Goal: Task Accomplishment & Management: Manage account settings

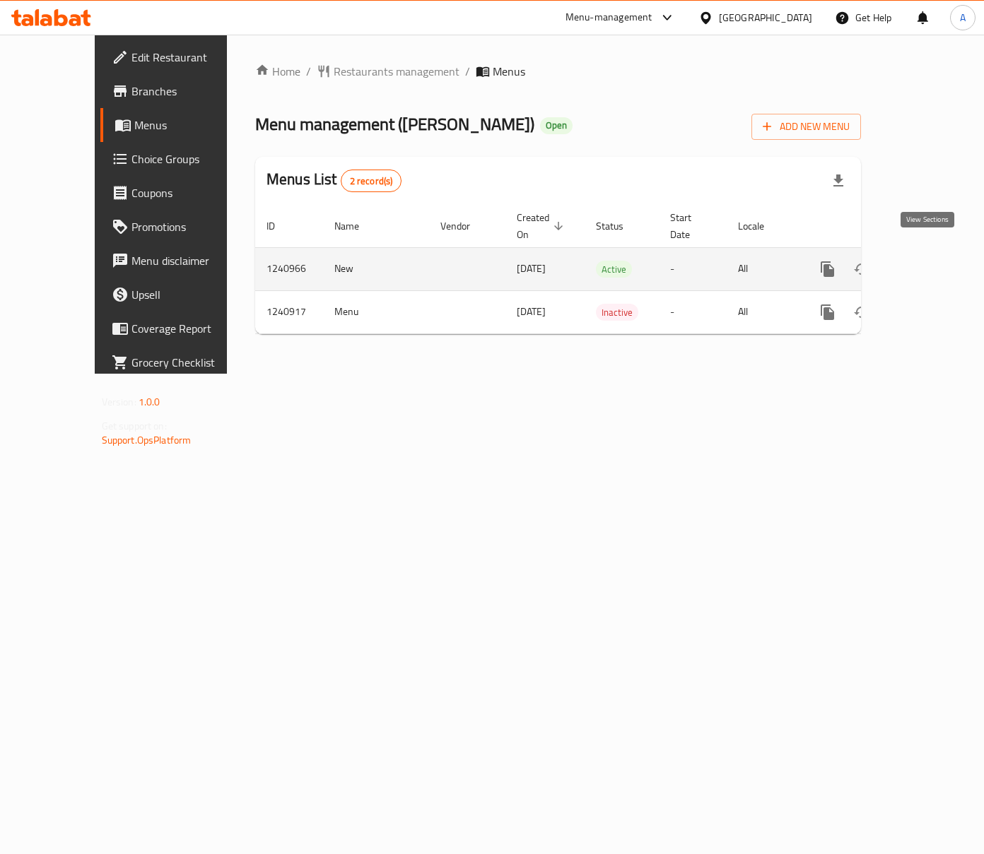
click at [938, 252] on link "enhanced table" at bounding box center [929, 269] width 34 height 34
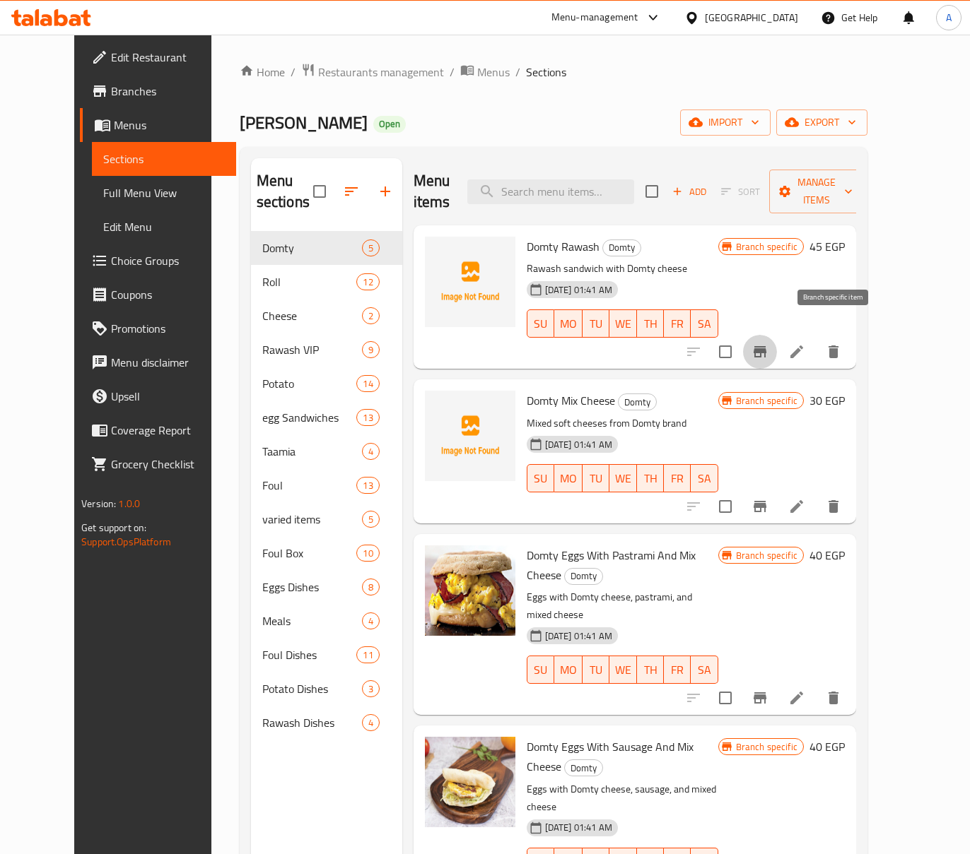
click at [768, 343] on icon "Branch-specific-item" at bounding box center [759, 351] width 17 height 17
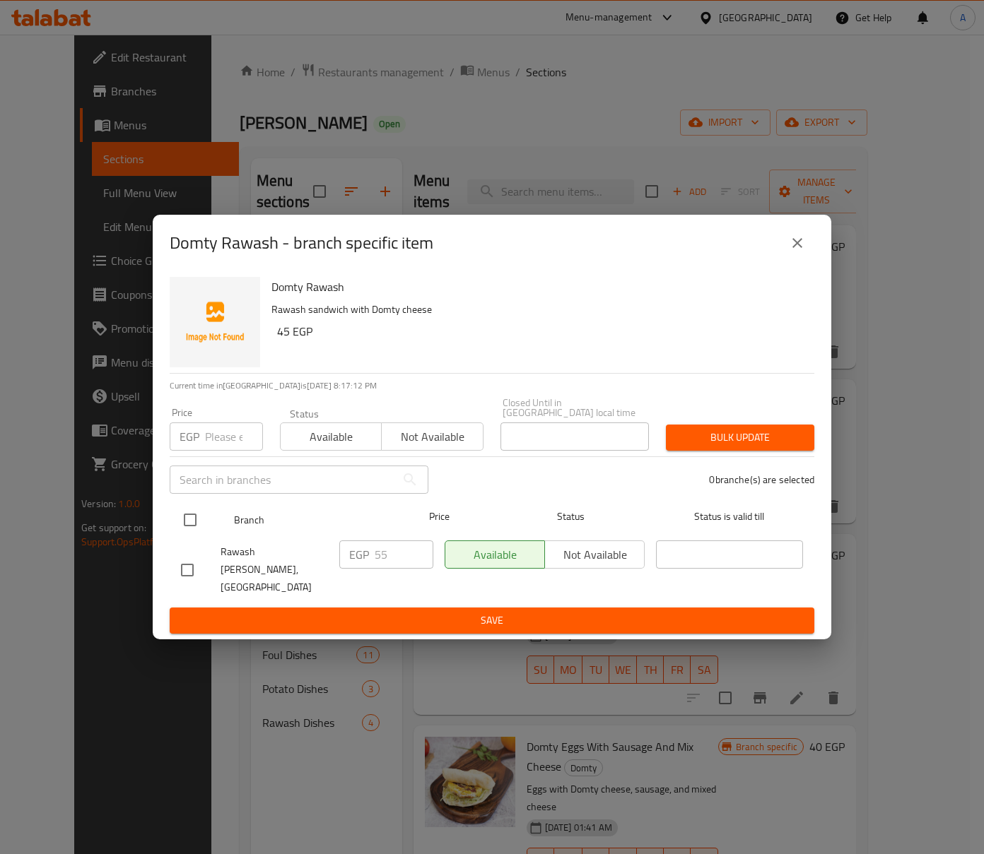
click at [182, 522] on input "checkbox" at bounding box center [190, 520] width 30 height 30
checkbox input "true"
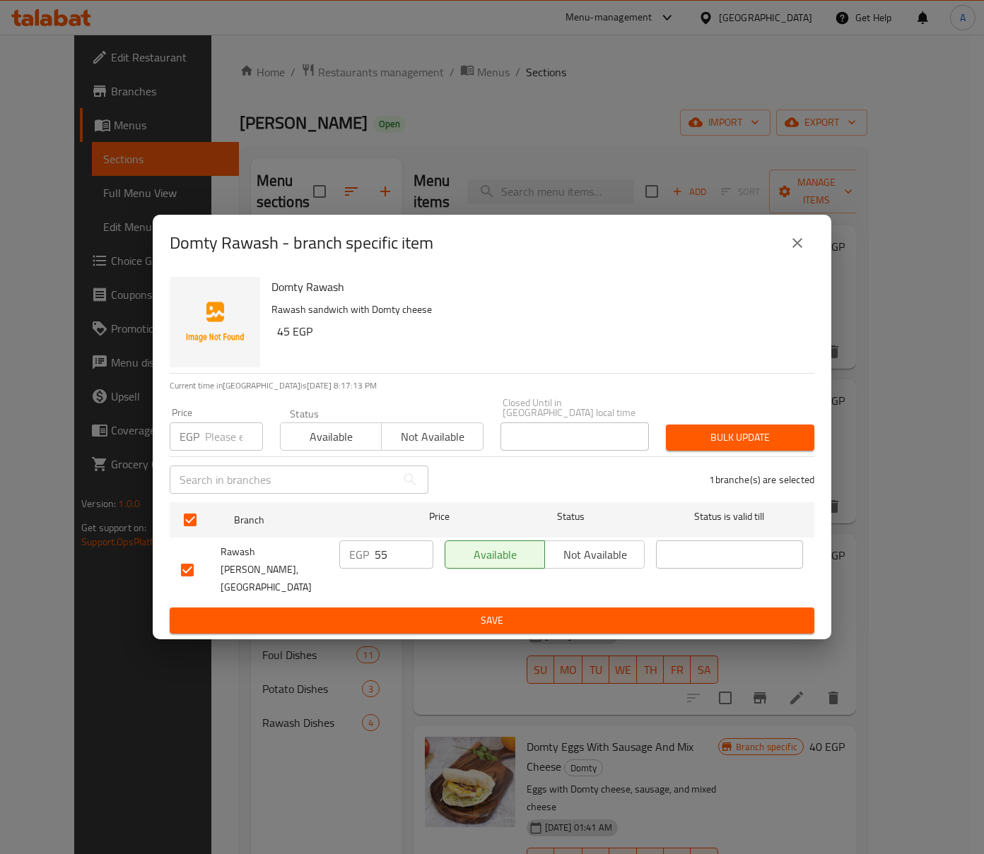
click at [210, 434] on input "number" at bounding box center [234, 437] width 58 height 28
type input "65"
click at [736, 444] on span "Bulk update" at bounding box center [740, 438] width 126 height 18
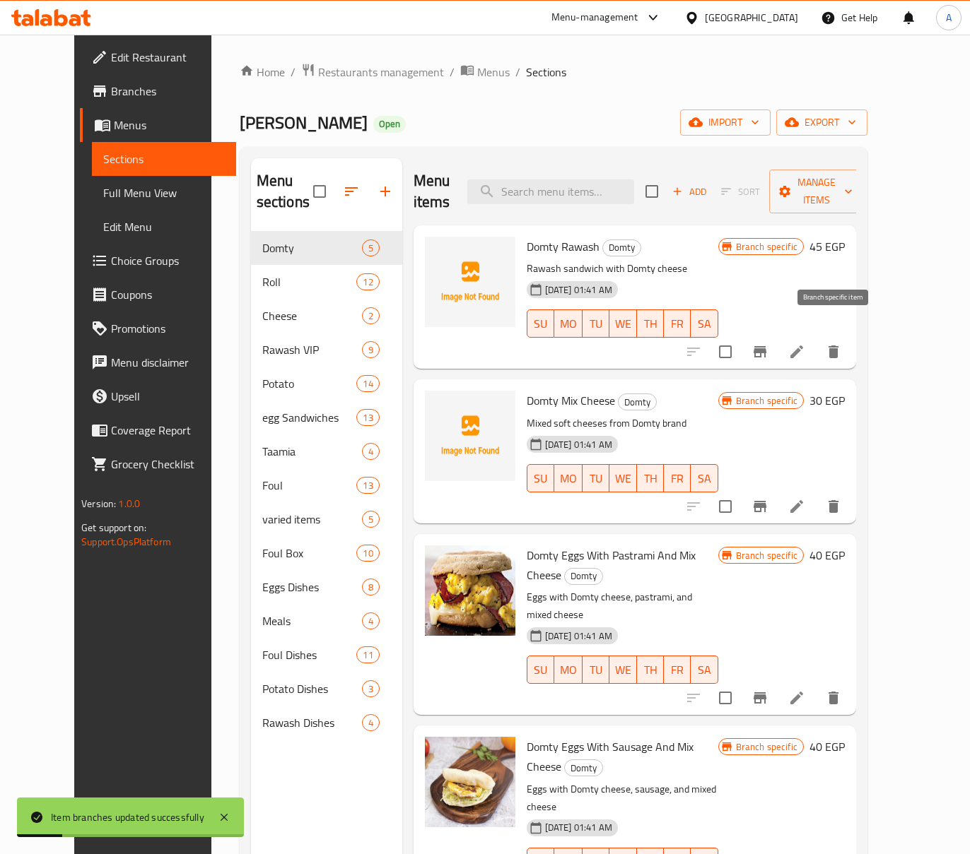
click at [766, 346] on icon "Branch-specific-item" at bounding box center [759, 351] width 13 height 11
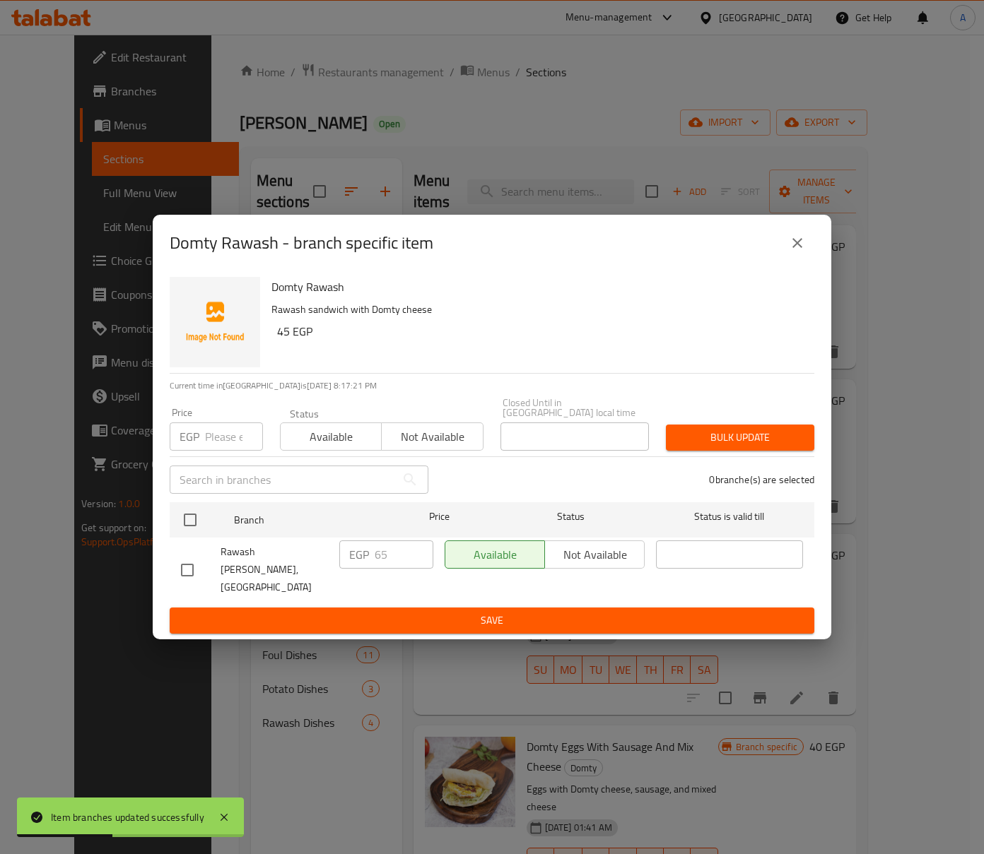
click at [789, 250] on icon "close" at bounding box center [797, 243] width 17 height 17
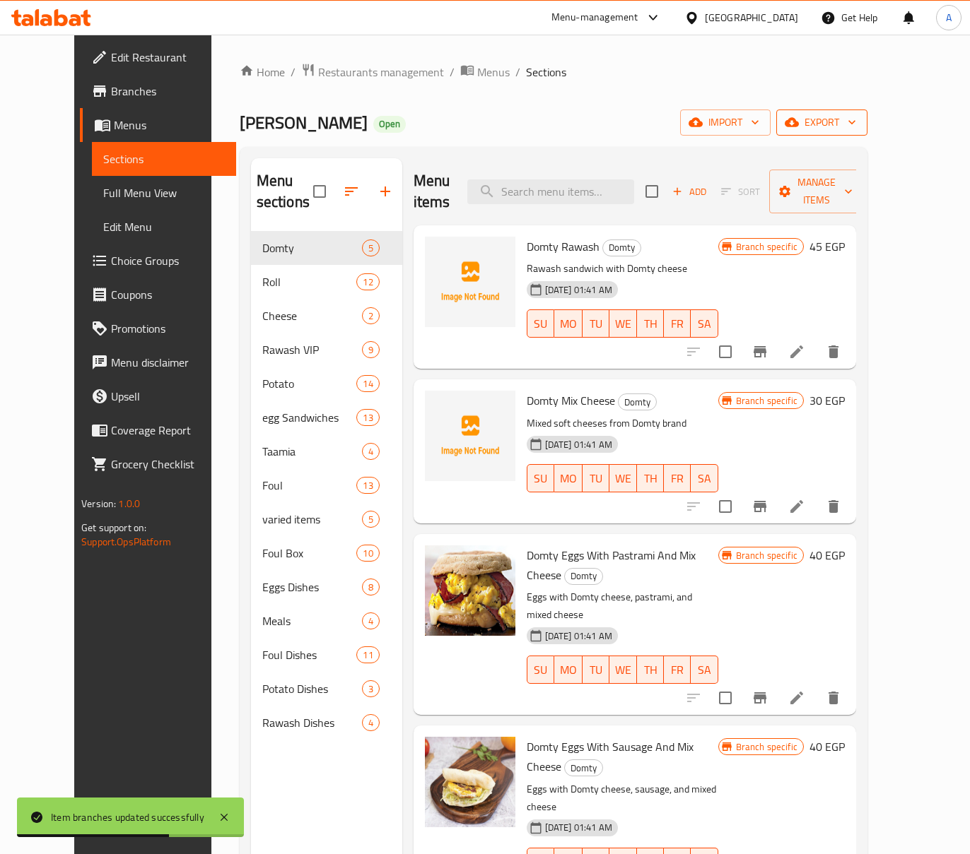
click at [856, 131] on span "export" at bounding box center [821, 123] width 69 height 18
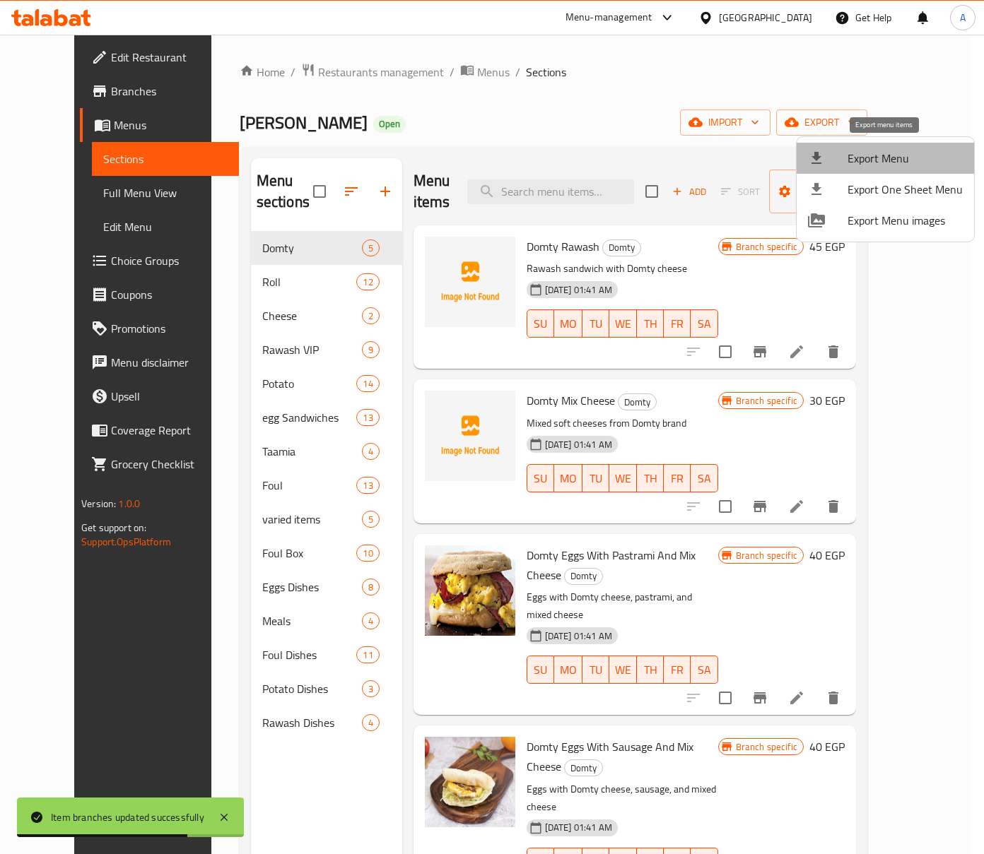
click at [917, 153] on span "Export Menu" at bounding box center [904, 158] width 115 height 17
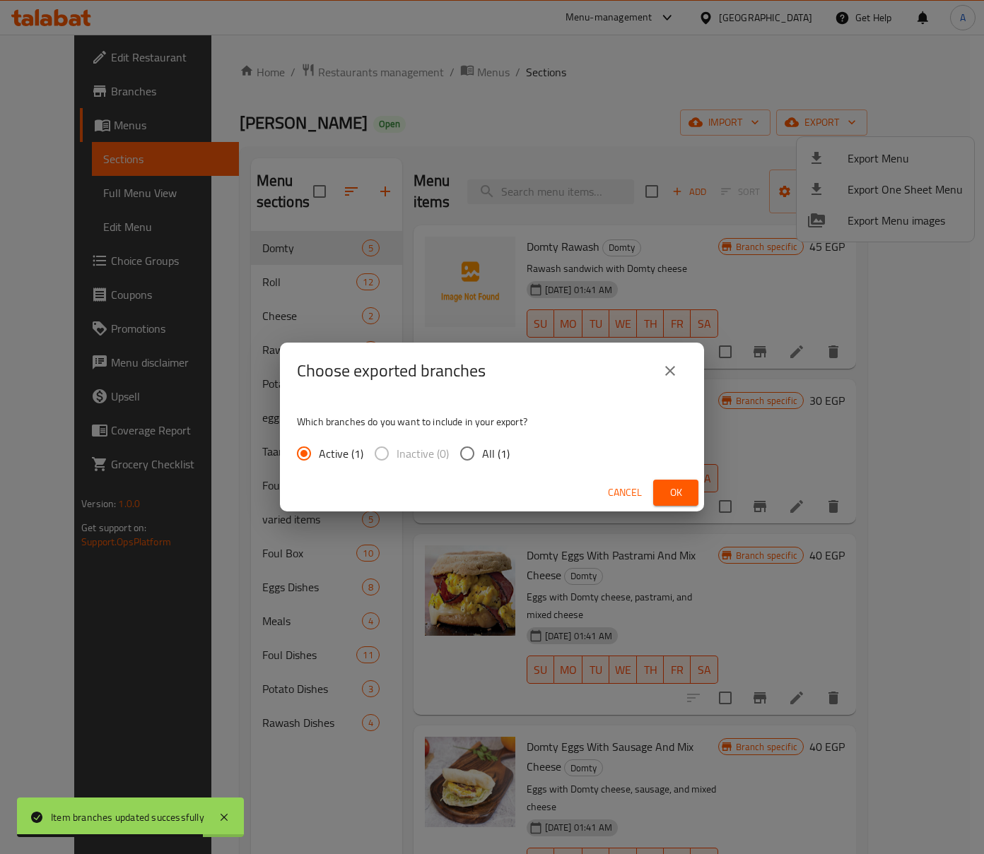
click at [476, 457] on input "All (1)" at bounding box center [467, 454] width 30 height 30
radio input "true"
click at [656, 493] on button "Ok" at bounding box center [675, 493] width 45 height 26
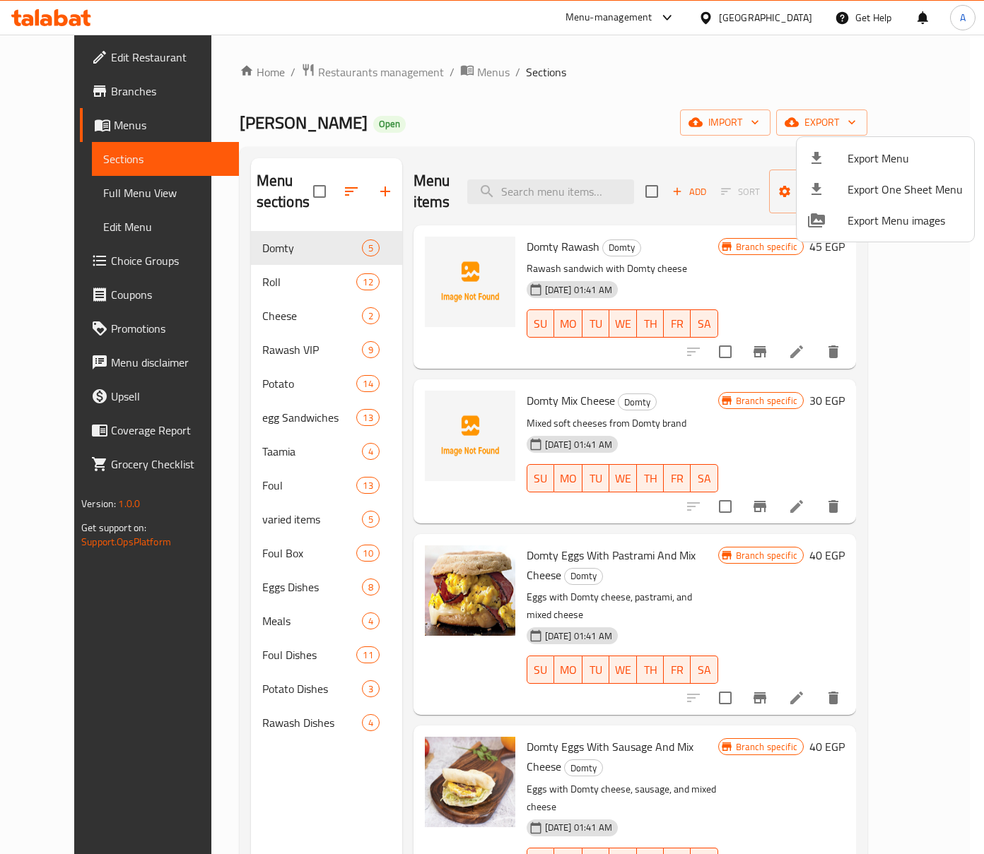
click at [507, 100] on div at bounding box center [492, 427] width 984 height 854
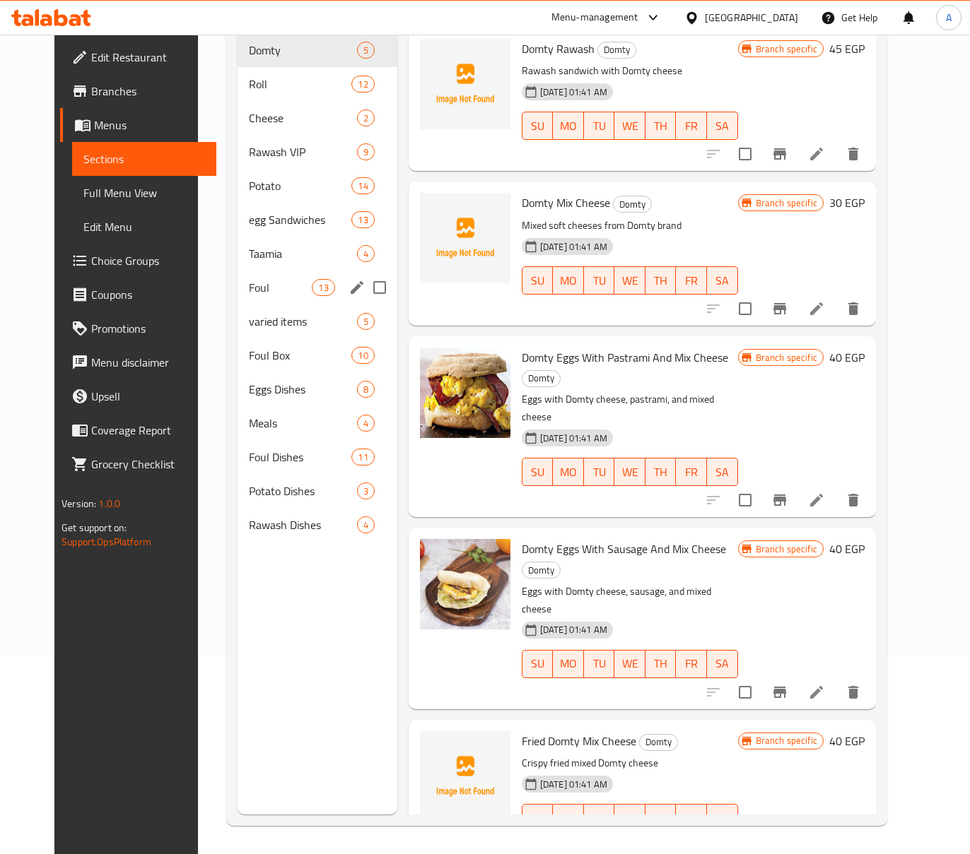
scroll to position [10, 0]
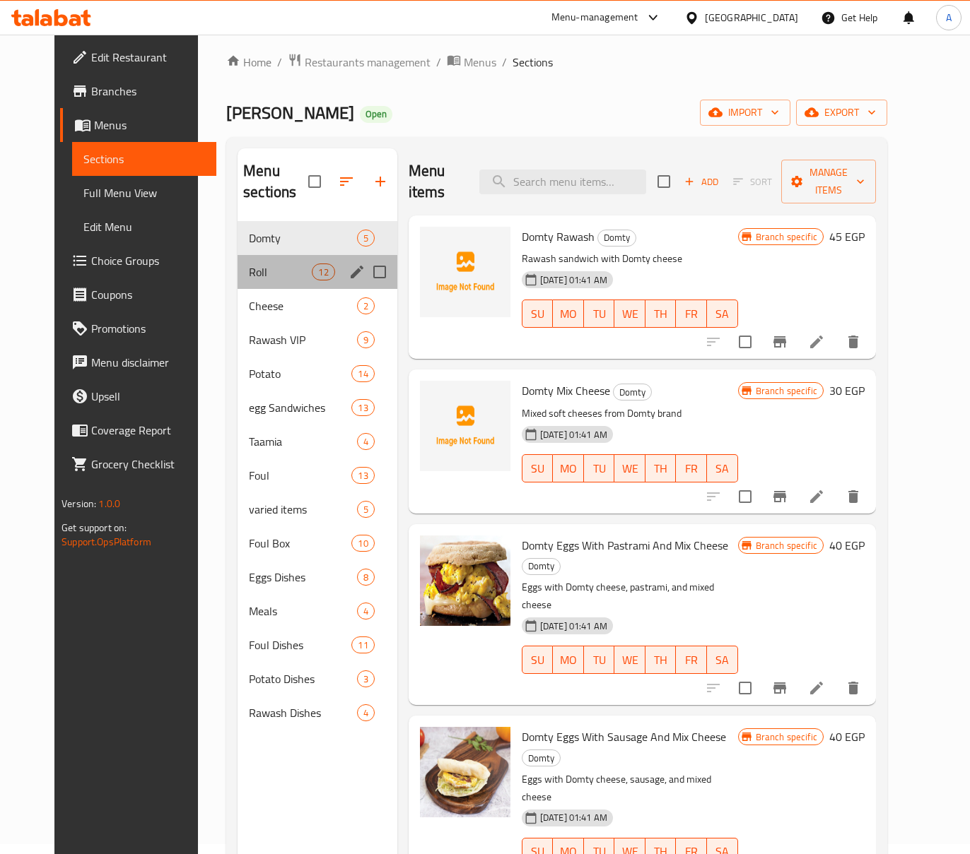
click at [260, 261] on div "Roll 12" at bounding box center [317, 272] width 160 height 34
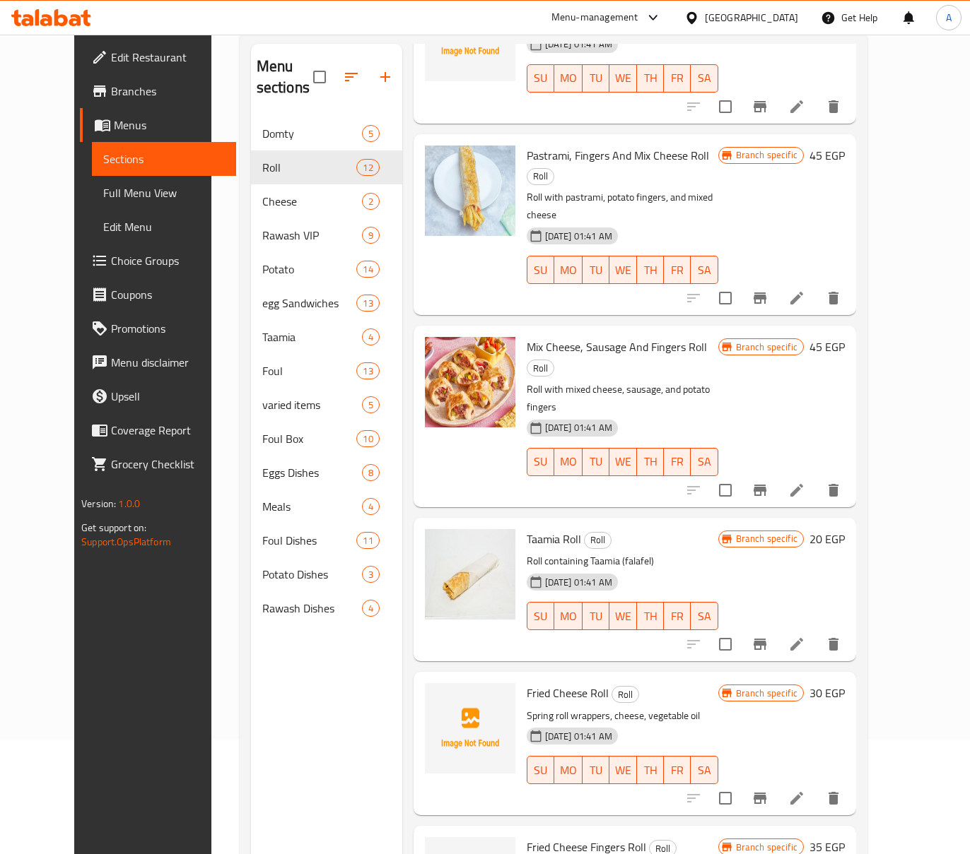
scroll to position [199, 0]
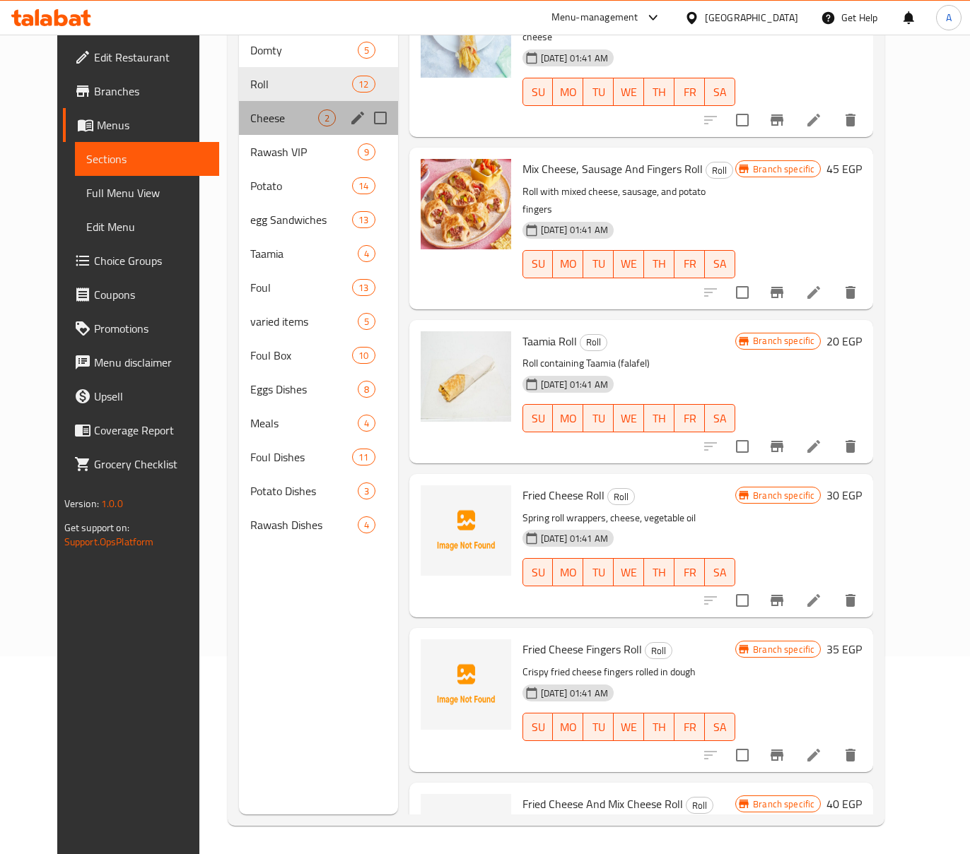
click at [247, 129] on div "Cheese 2" at bounding box center [318, 118] width 158 height 34
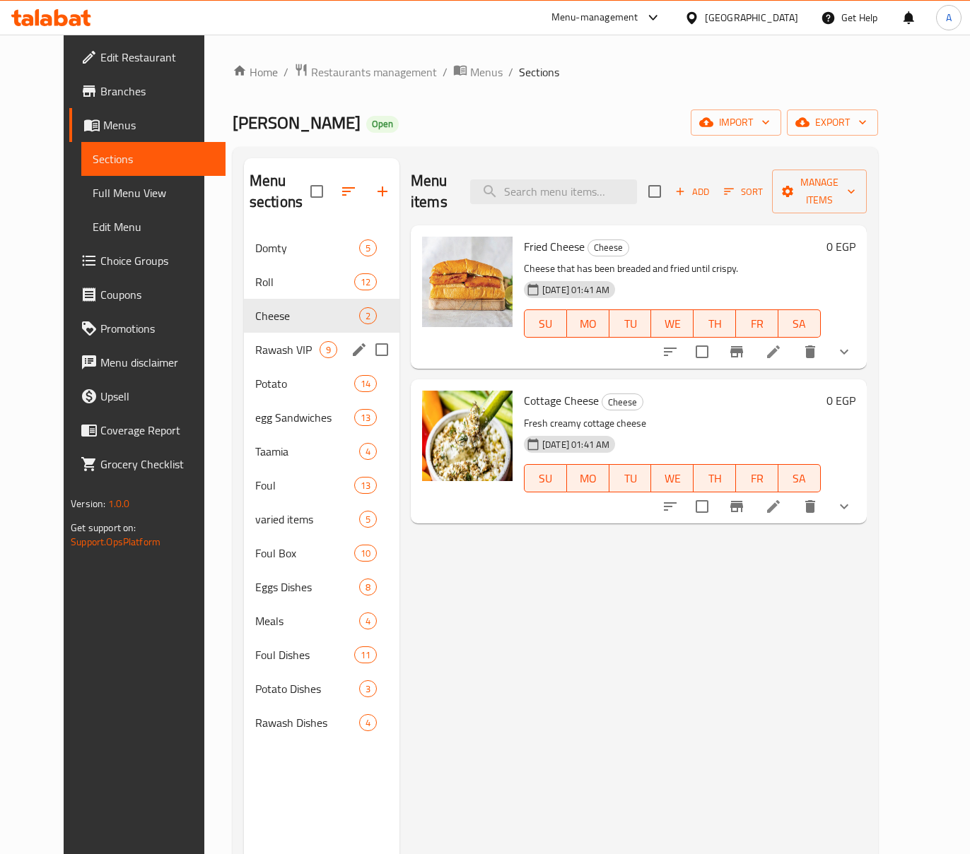
click at [255, 355] on span "Rawash VIP" at bounding box center [287, 349] width 64 height 17
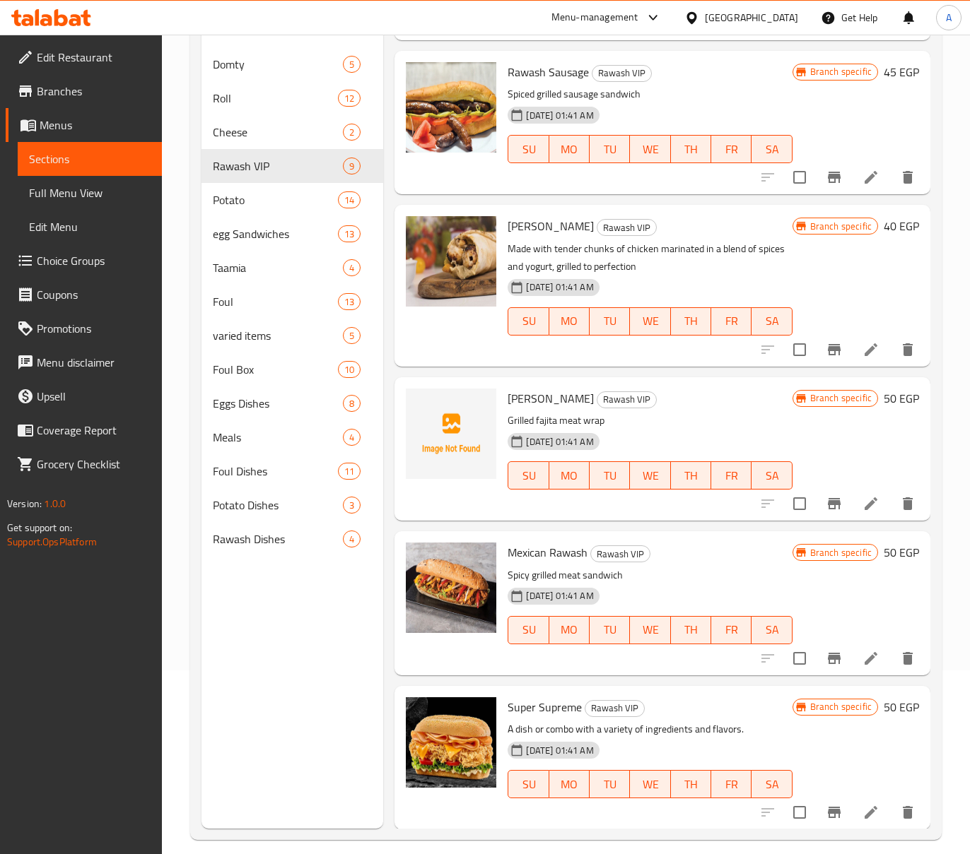
scroll to position [199, 0]
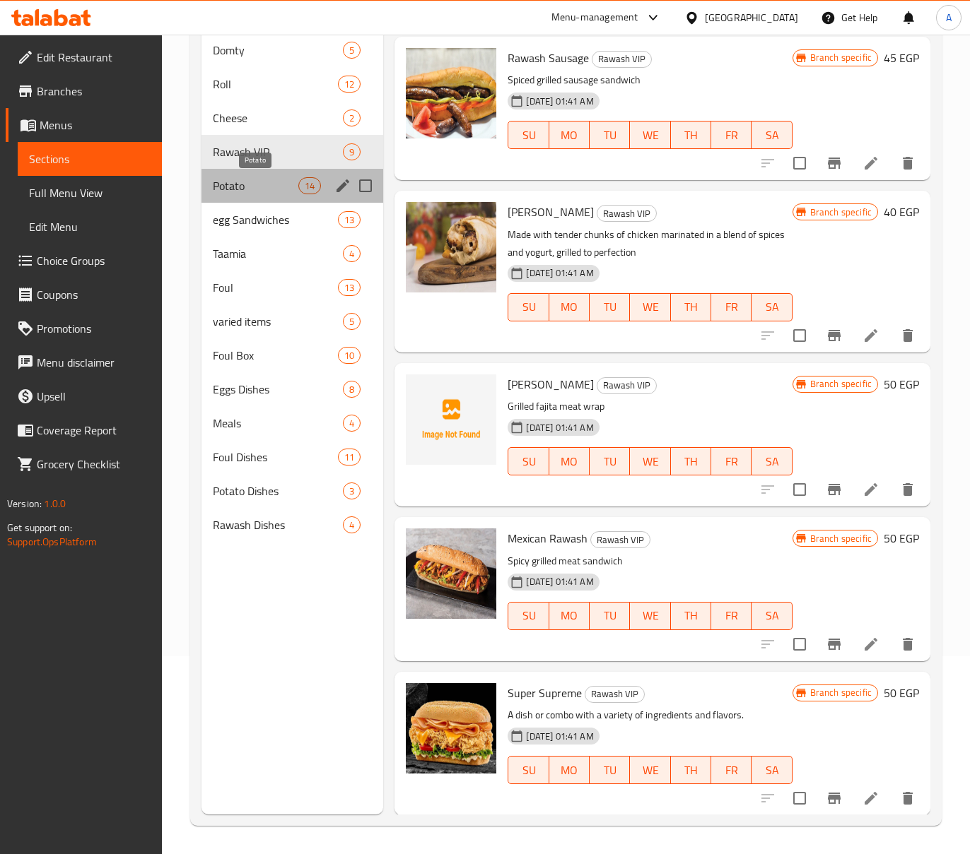
click at [246, 193] on span "Potato" at bounding box center [256, 185] width 86 height 17
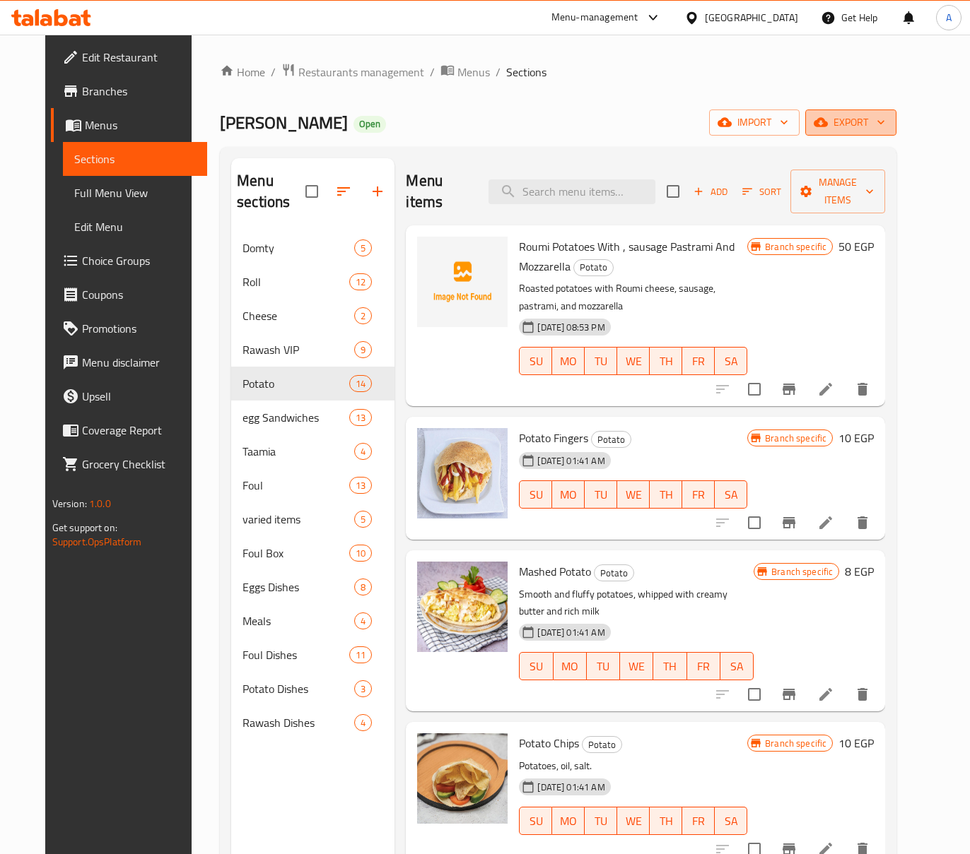
click at [868, 133] on button "export" at bounding box center [850, 123] width 91 height 26
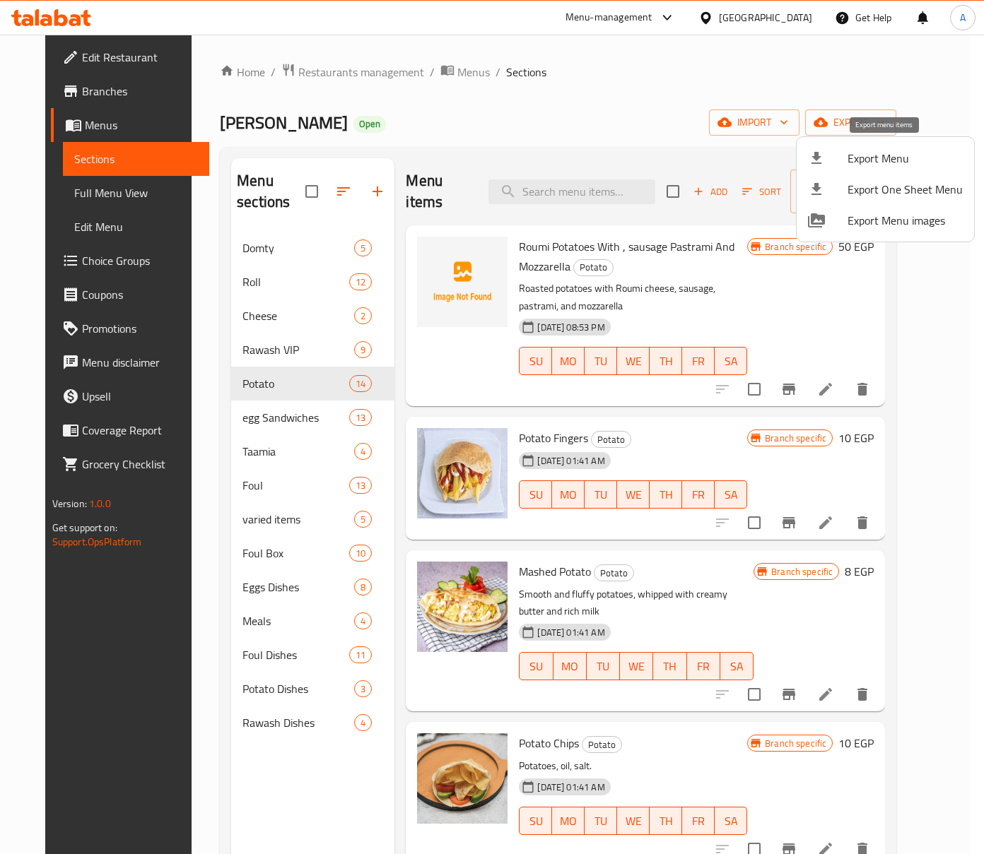
click at [893, 168] on li "Export Menu" at bounding box center [884, 158] width 177 height 31
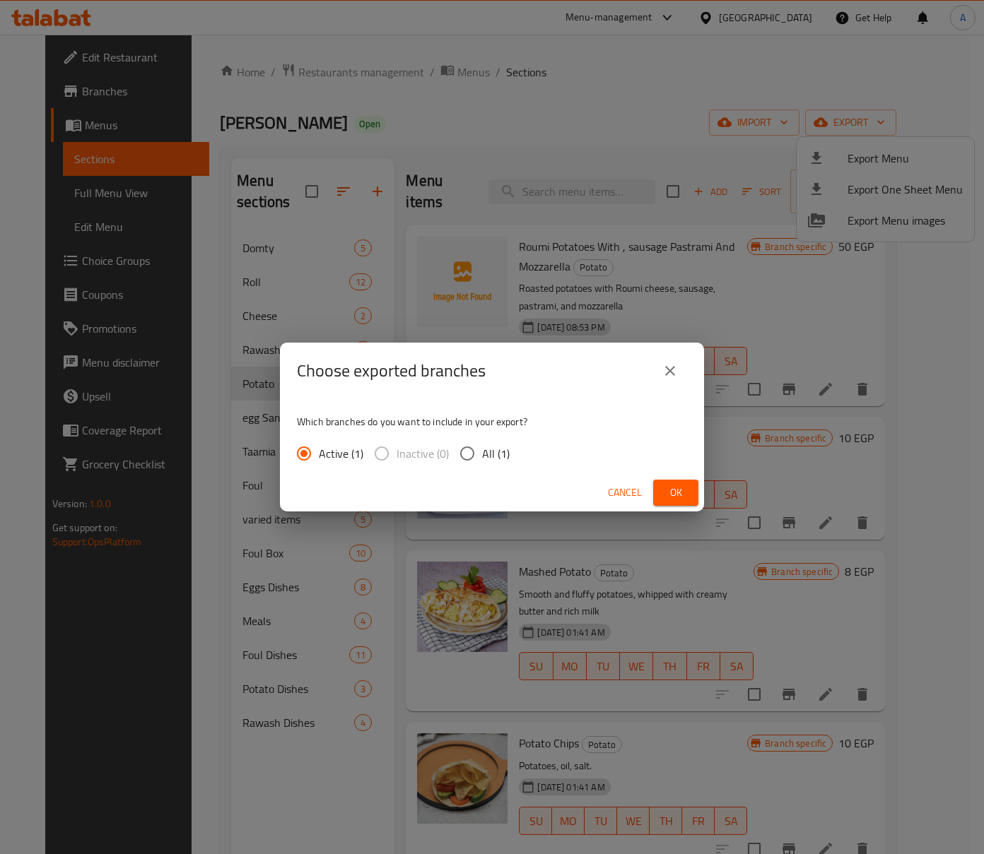
click at [466, 459] on input "All (1)" at bounding box center [467, 454] width 30 height 30
radio input "true"
click at [698, 487] on div "Cancel Ok" at bounding box center [492, 492] width 424 height 37
click at [694, 484] on button "Ok" at bounding box center [675, 493] width 45 height 26
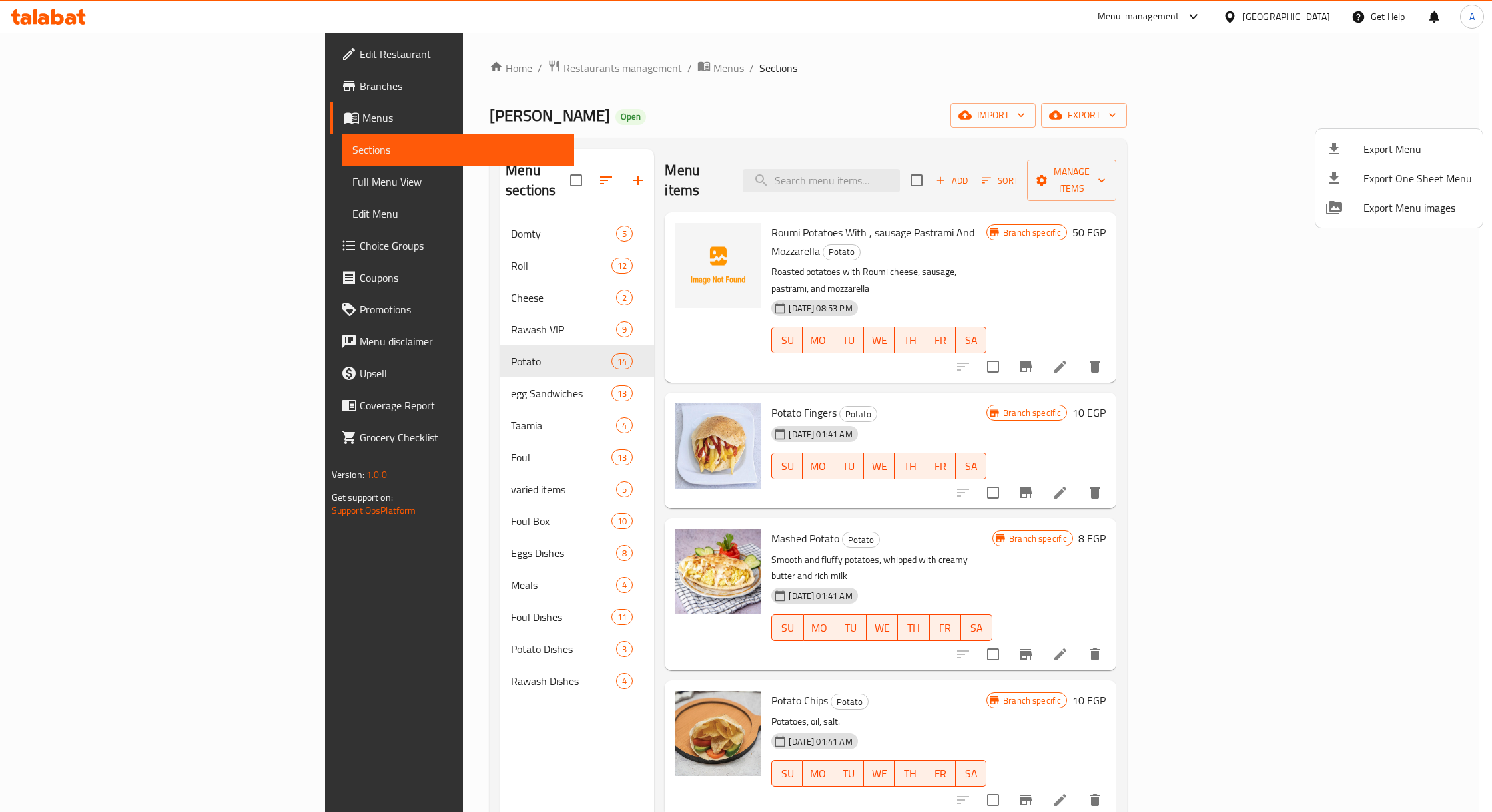
click at [518, 74] on div at bounding box center [746, 406] width 1492 height 812
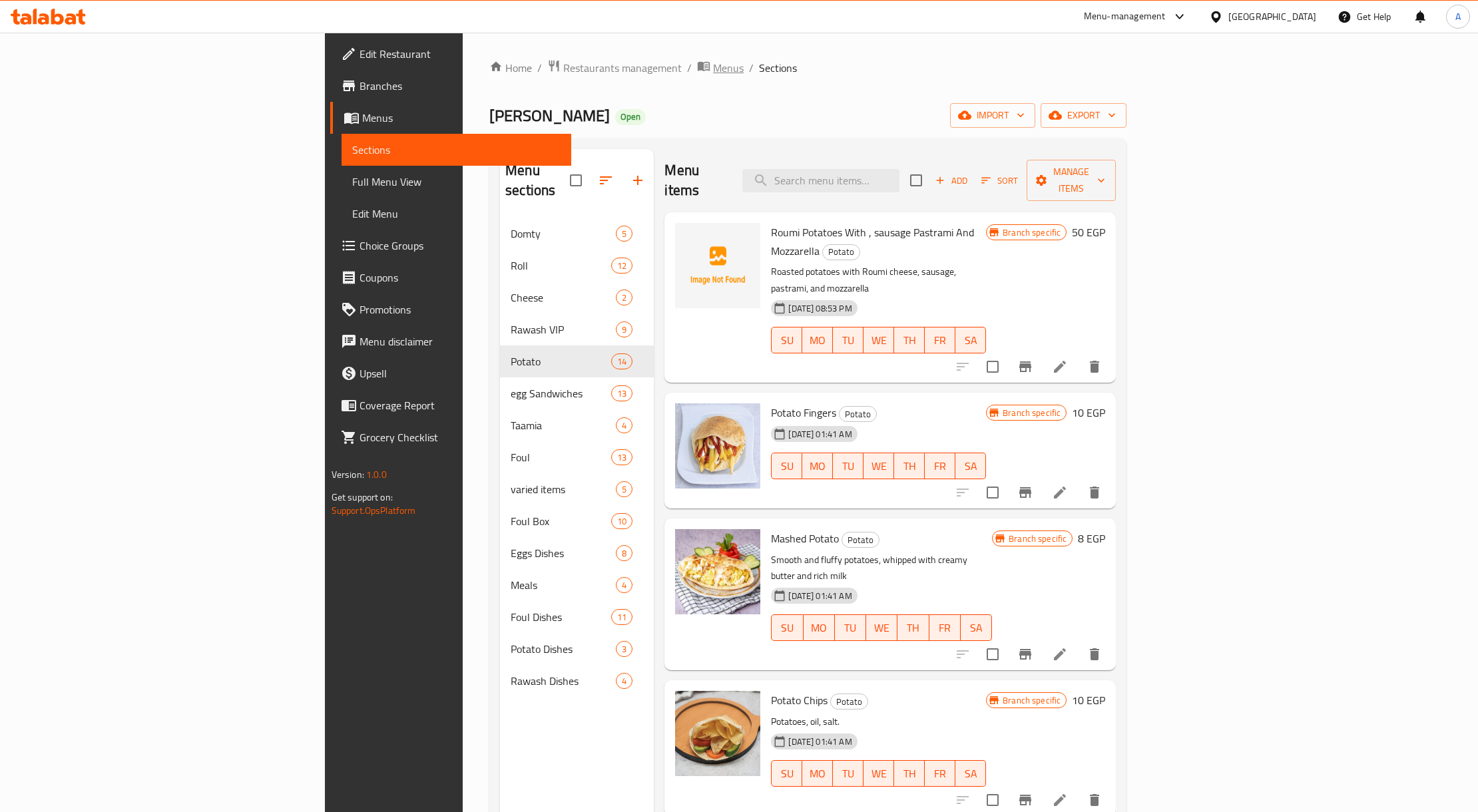
click at [713, 71] on span "Menus" at bounding box center [728, 68] width 31 height 16
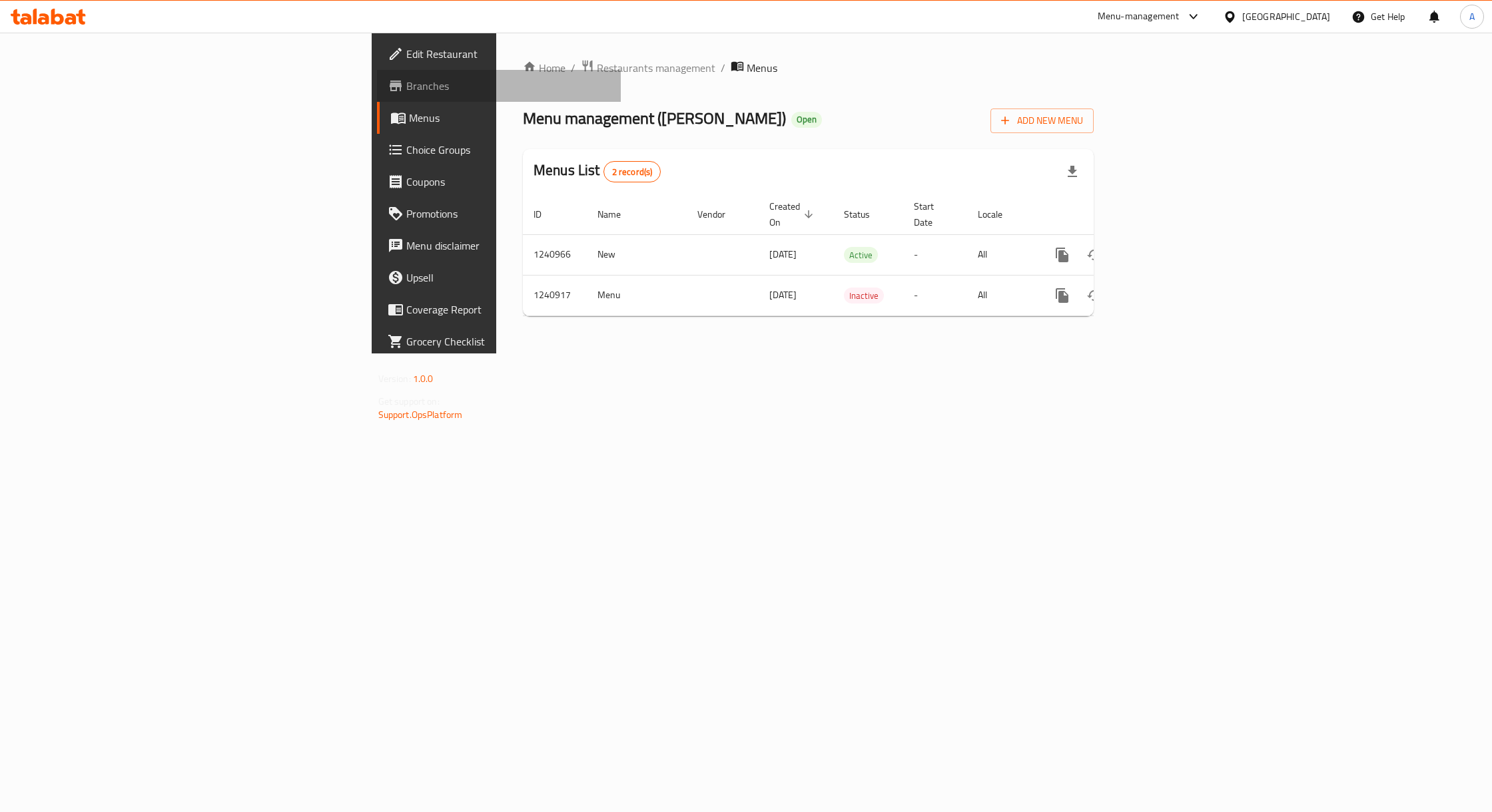
click at [406, 89] on span "Branches" at bounding box center [508, 86] width 204 height 16
